Goal: Information Seeking & Learning: Learn about a topic

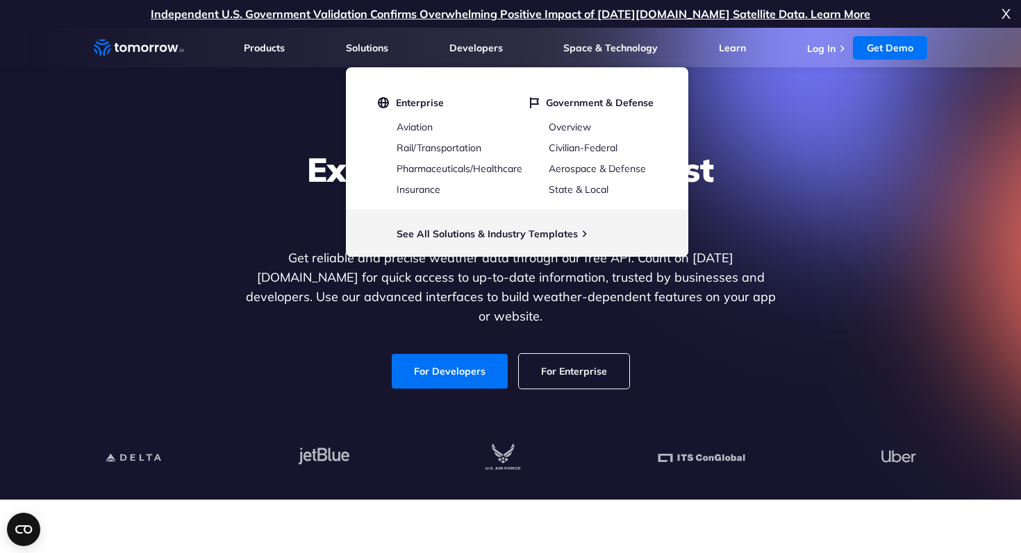
scroll to position [275, 0]
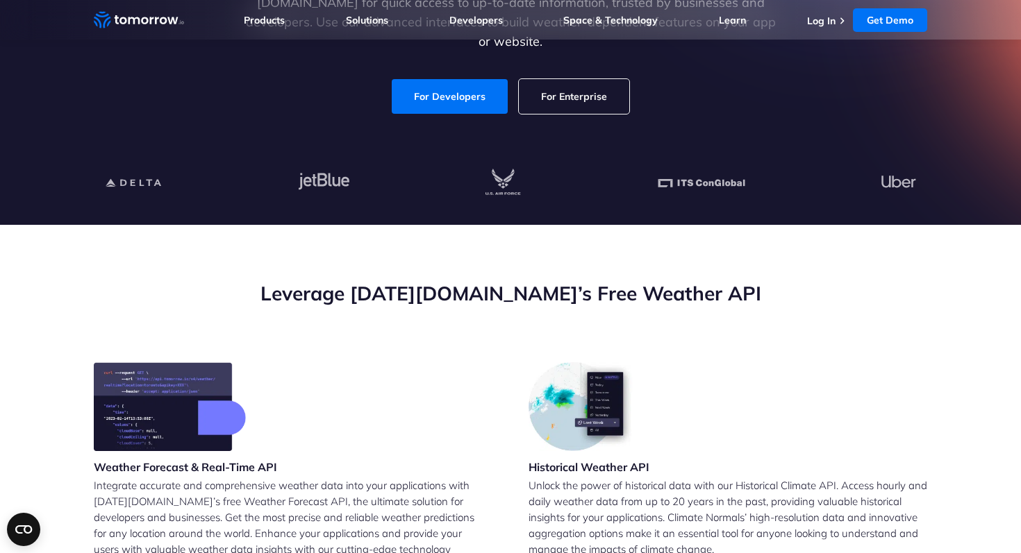
click at [253, 287] on h2 "Leverage [DATE][DOMAIN_NAME]’s Free Weather API" at bounding box center [510, 293] width 833 height 26
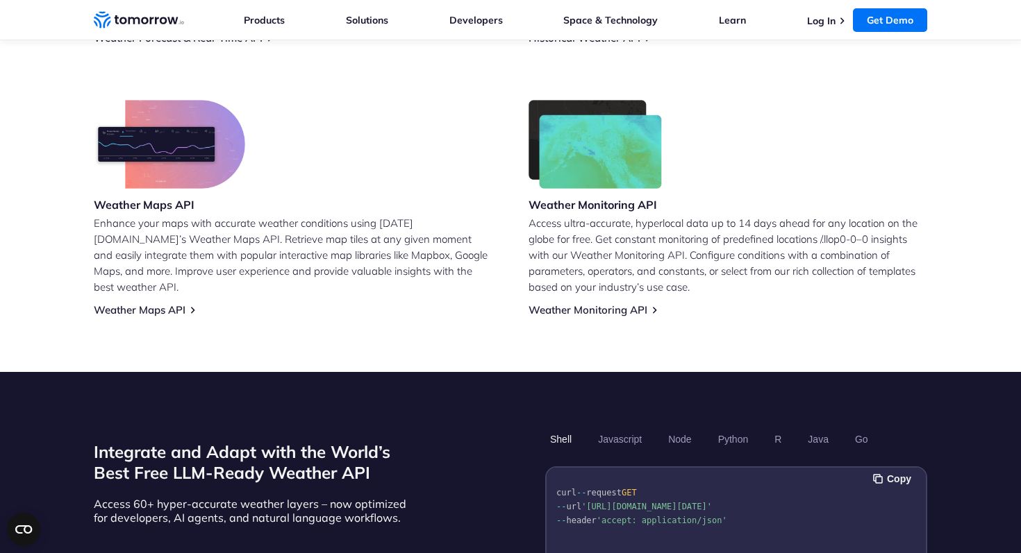
scroll to position [389, 0]
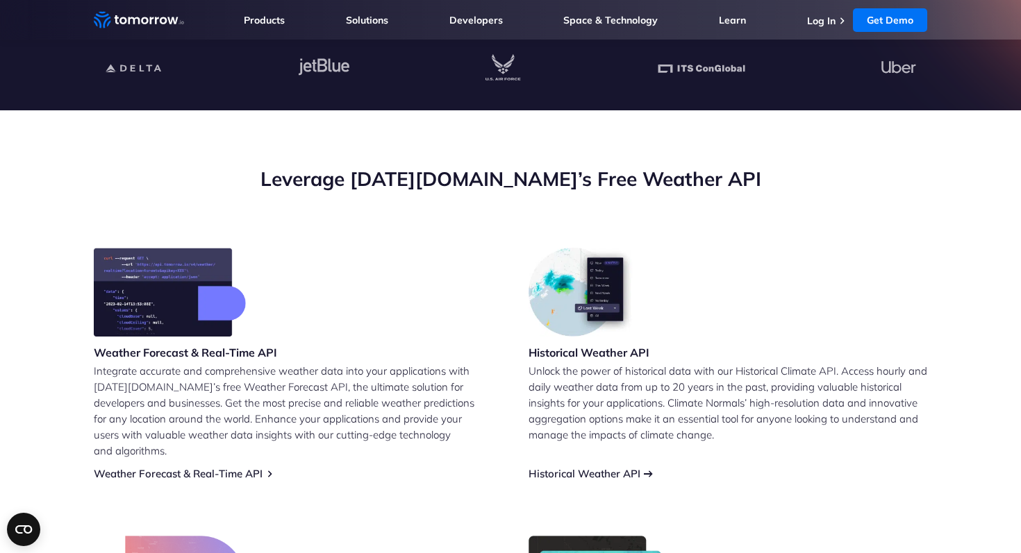
click at [591, 467] on link "Historical Weather API" at bounding box center [584, 473] width 112 height 13
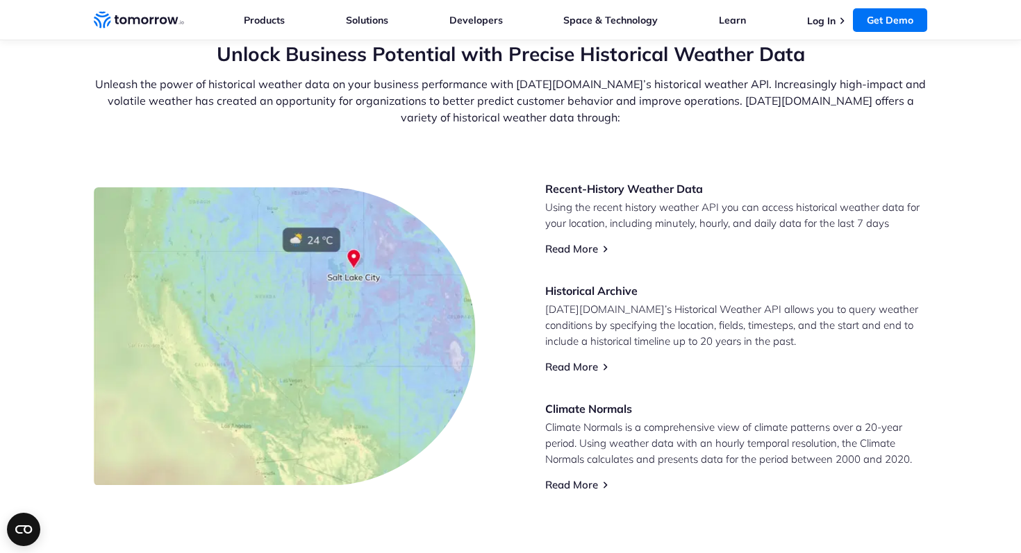
scroll to position [518, 0]
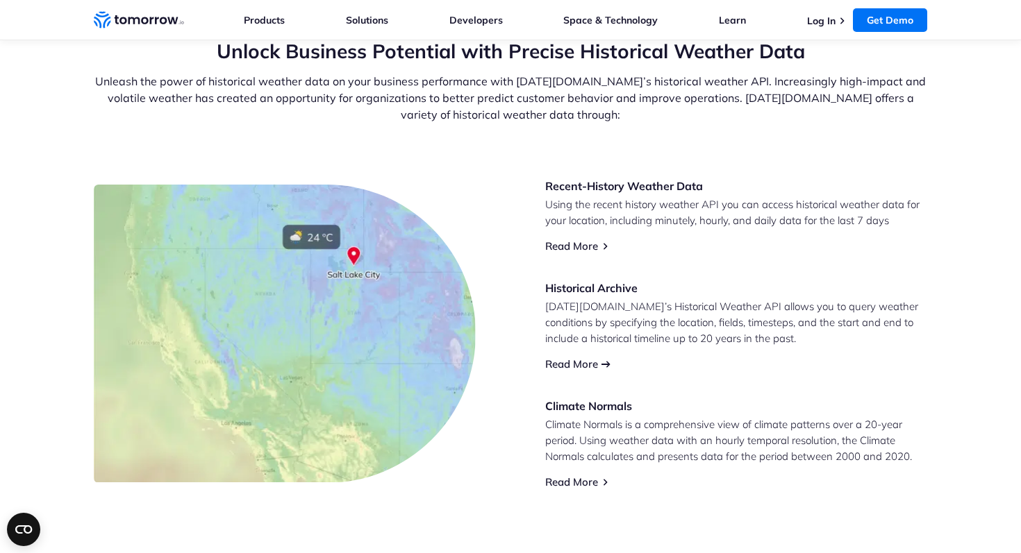
click at [555, 369] on link "Read More" at bounding box center [571, 364] width 53 height 13
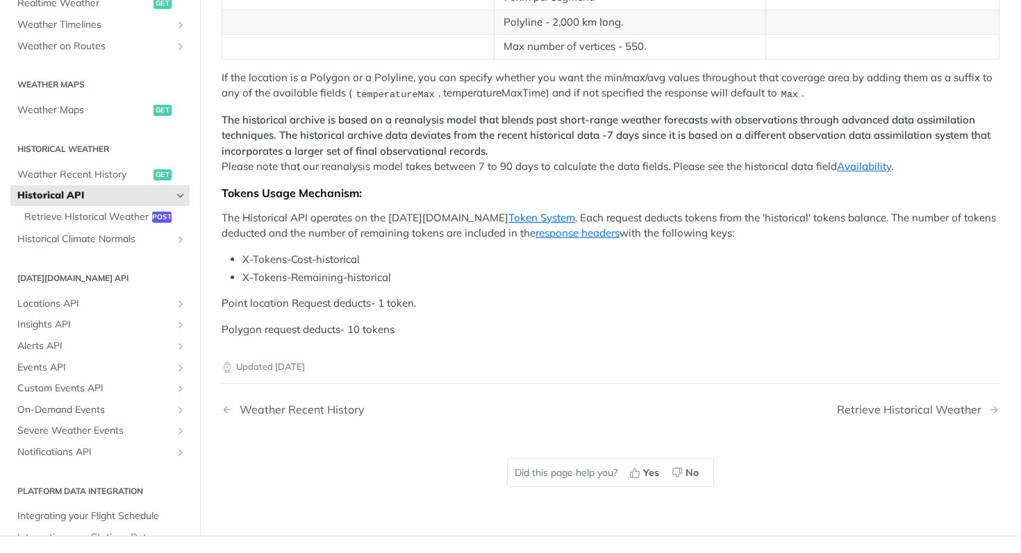
scroll to position [69, 0]
